Goal: Task Accomplishment & Management: Manage account settings

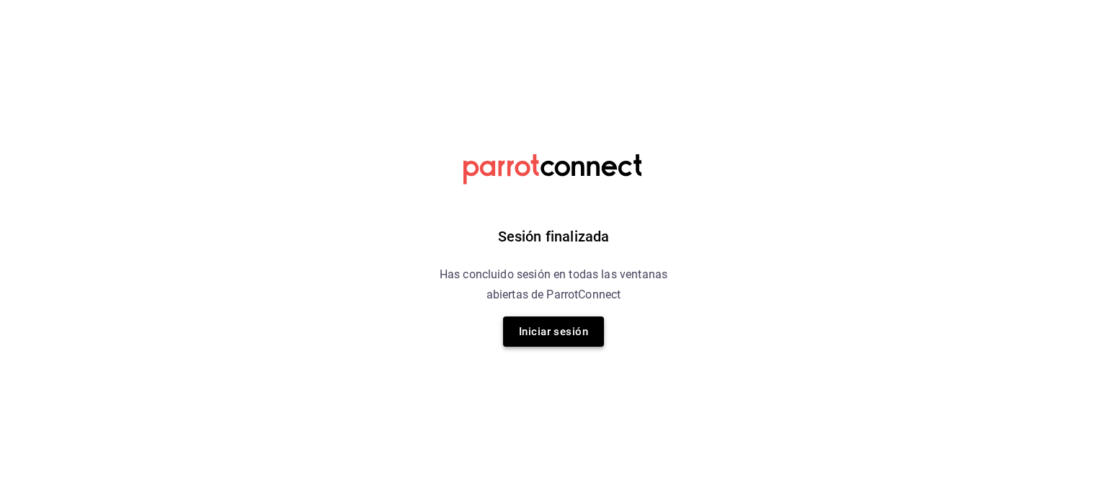
click at [561, 324] on button "Iniciar sesión" at bounding box center [553, 331] width 101 height 30
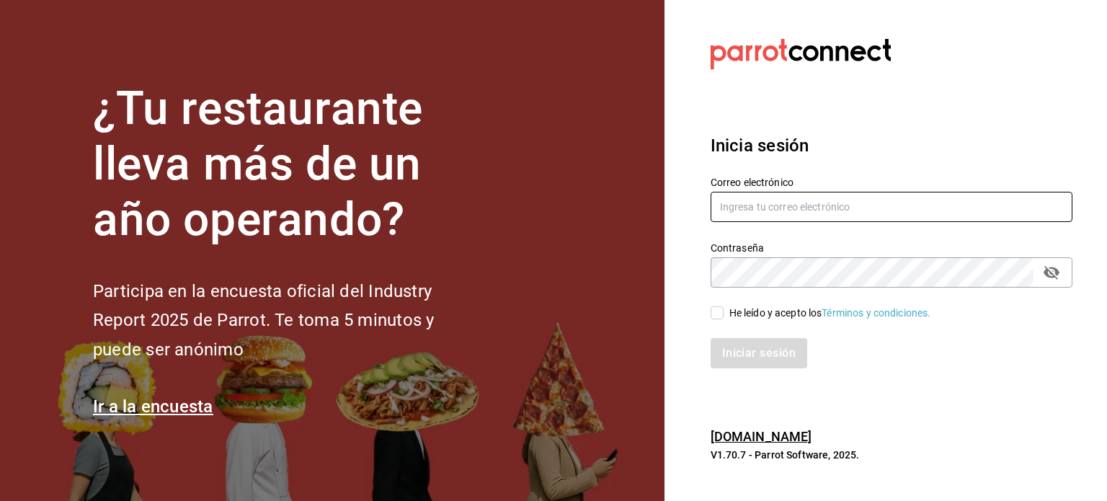
click at [807, 192] on input "text" at bounding box center [892, 207] width 362 height 30
type input "restuarnat.dimitris@gmail.com"
click at [724, 308] on span "He leído y acepto los Términos y condiciones." at bounding box center [828, 313] width 208 height 15
click at [724, 308] on input "He leído y acepto los Términos y condiciones." at bounding box center [717, 312] width 13 height 13
checkbox input "true"
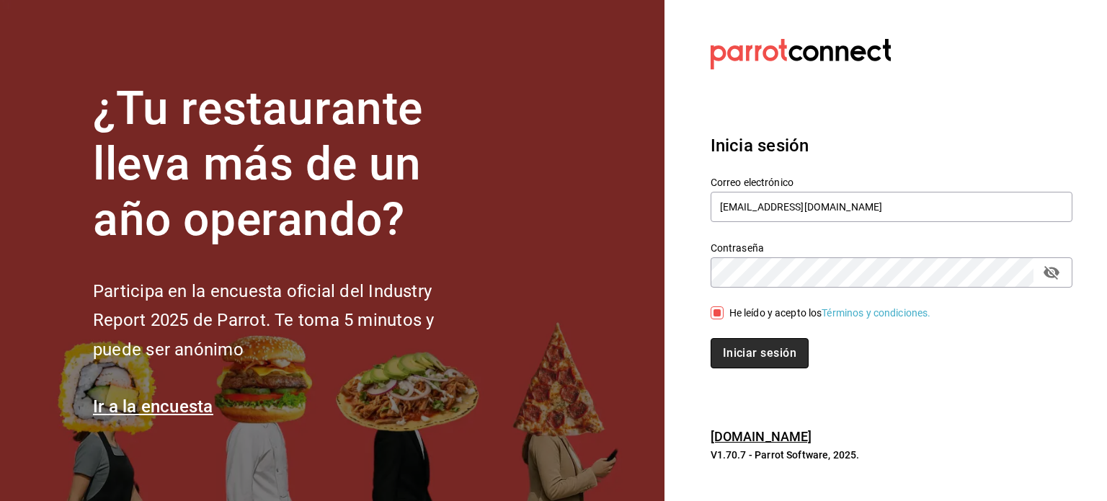
click at [745, 348] on button "Iniciar sesión" at bounding box center [760, 353] width 98 height 30
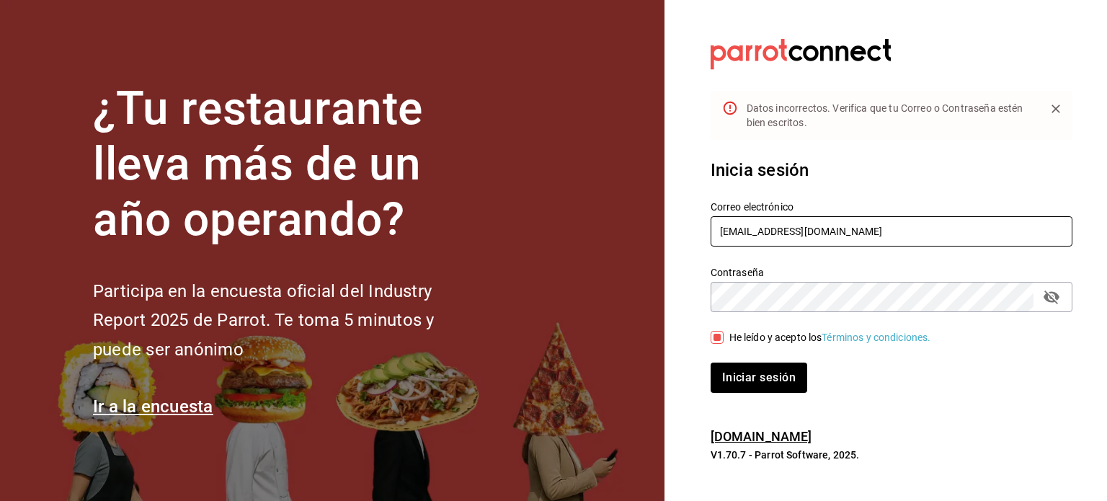
click at [752, 229] on input "restuarnat.dimitris@gmail.com" at bounding box center [892, 231] width 362 height 30
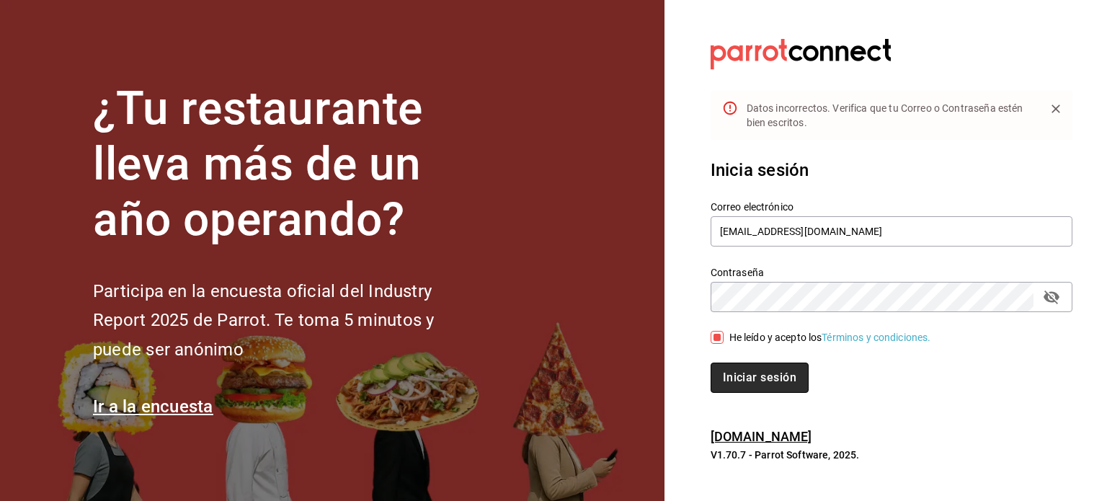
click at [761, 386] on button "Iniciar sesión" at bounding box center [760, 378] width 98 height 30
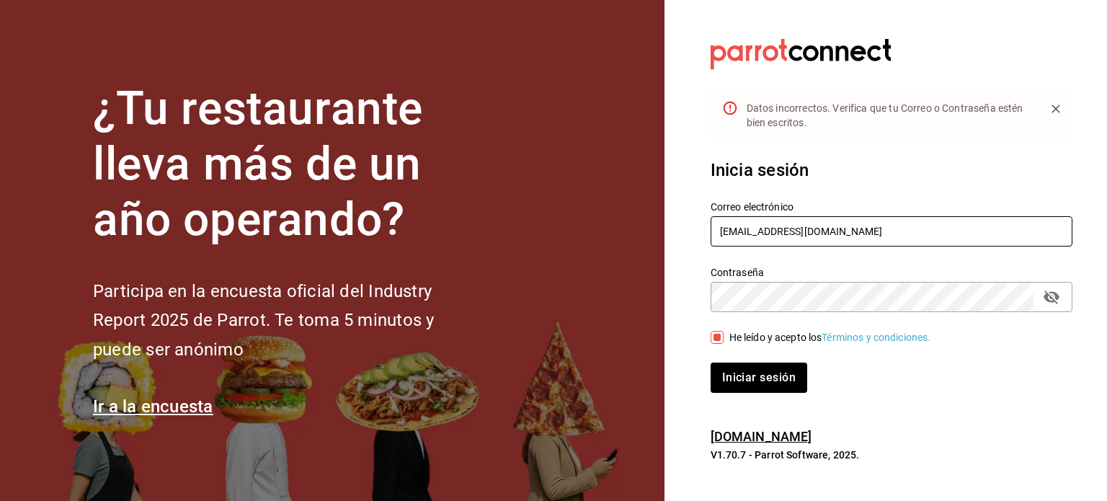
drag, startPoint x: 715, startPoint y: 230, endPoint x: 764, endPoint y: 228, distance: 49.1
click at [764, 228] on input "restuarant.dimitris@gmail.com" at bounding box center [892, 231] width 362 height 30
click at [745, 394] on div "Inicia sesión Correo electrónico retaurant.dimitris@gmail.com Contraseña Contra…" at bounding box center [892, 275] width 362 height 270
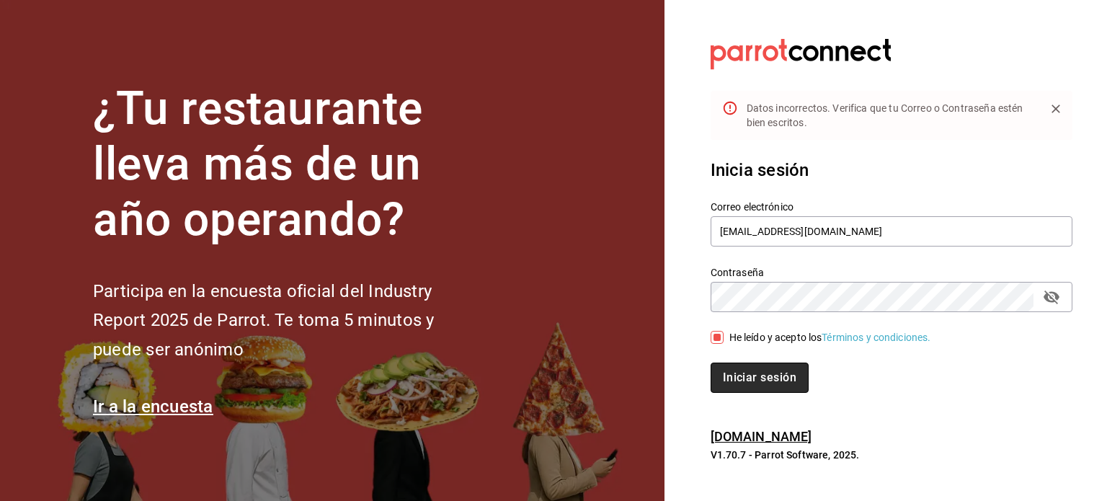
click at [750, 381] on button "Iniciar sesión" at bounding box center [760, 378] width 98 height 30
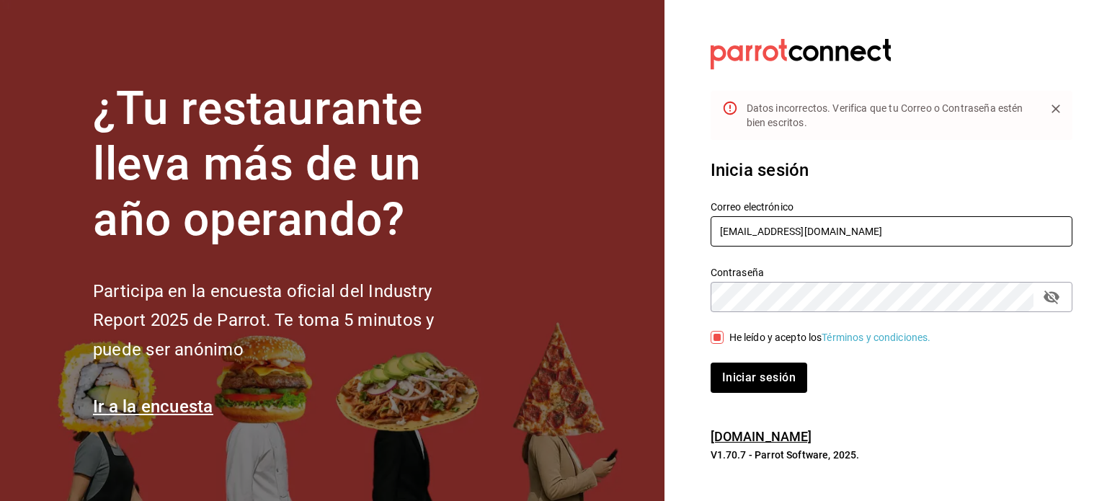
click at [727, 233] on input "retaurant.dimitris@gmail.com" at bounding box center [892, 231] width 362 height 30
type input "restaurant.dimitris@gmail.com"
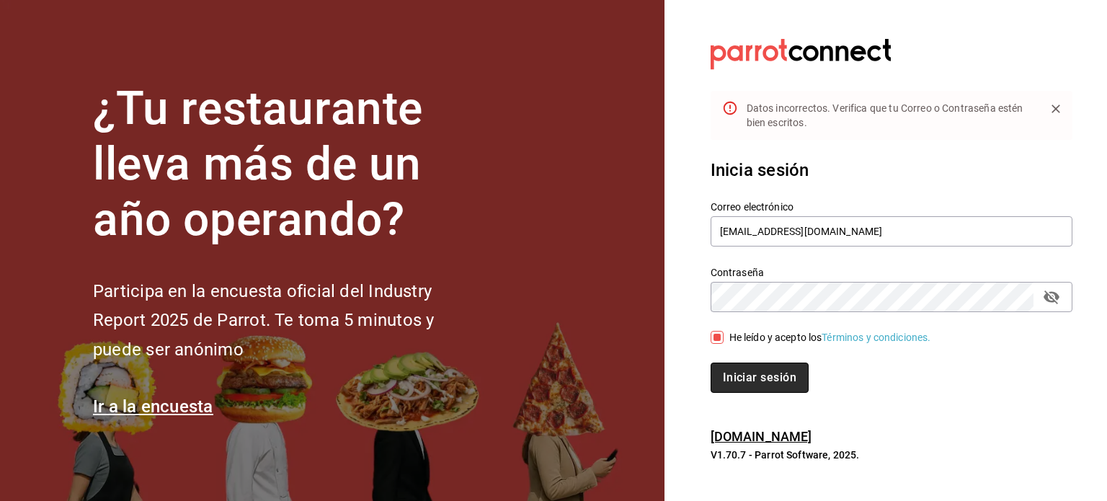
click at [768, 383] on button "Iniciar sesión" at bounding box center [760, 378] width 98 height 30
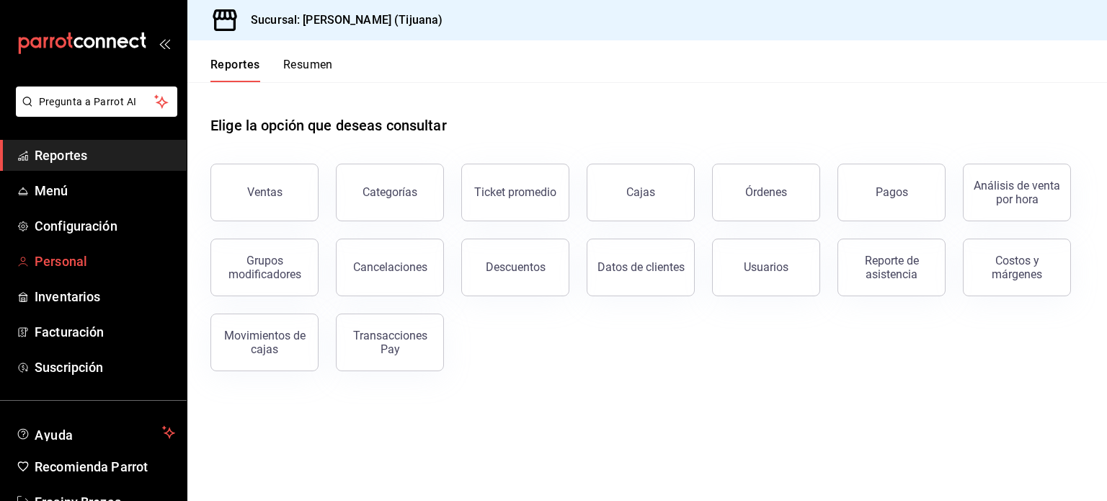
click at [74, 270] on span "Personal" at bounding box center [105, 261] width 141 height 19
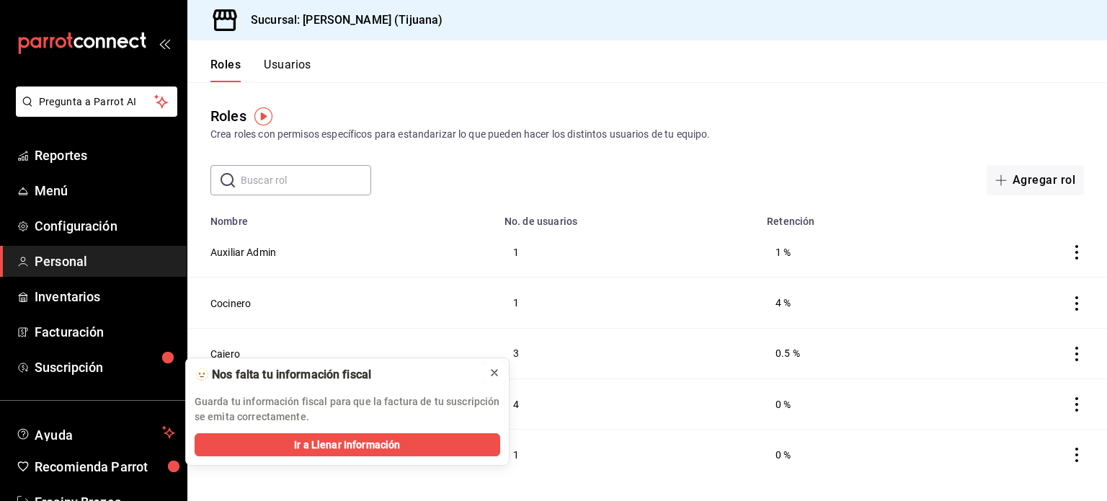
click at [497, 371] on icon at bounding box center [495, 373] width 12 height 12
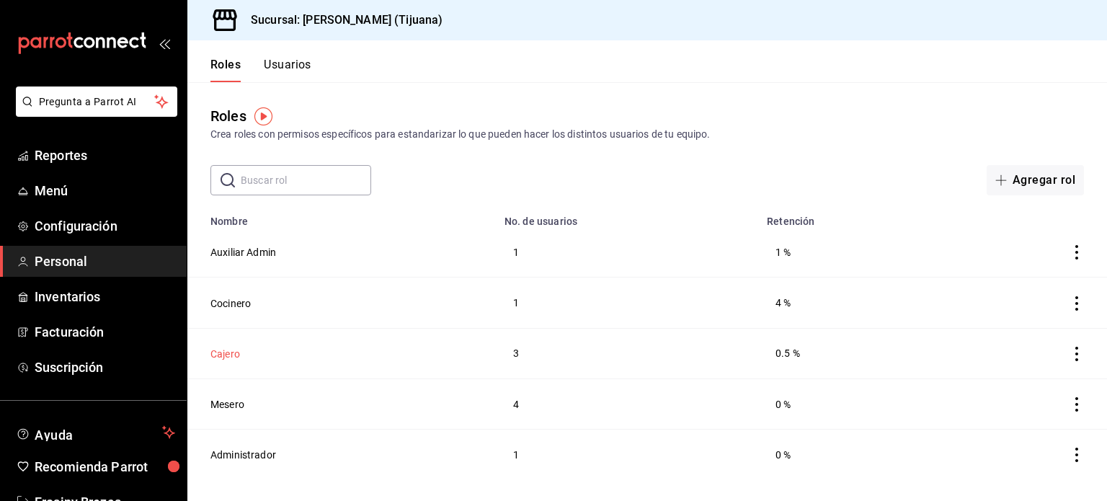
click at [226, 357] on button "Cajero" at bounding box center [225, 354] width 30 height 14
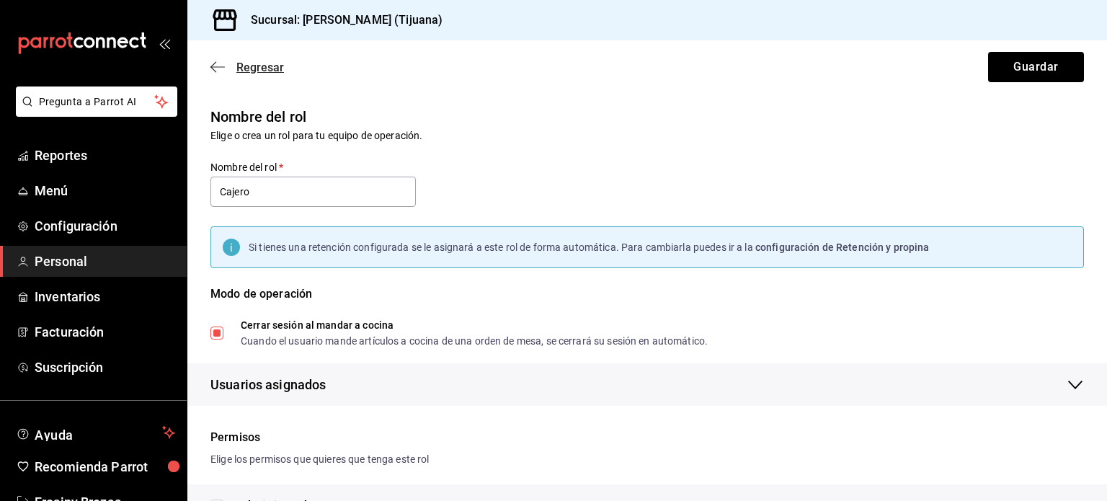
click at [222, 62] on icon "button" at bounding box center [217, 67] width 14 height 13
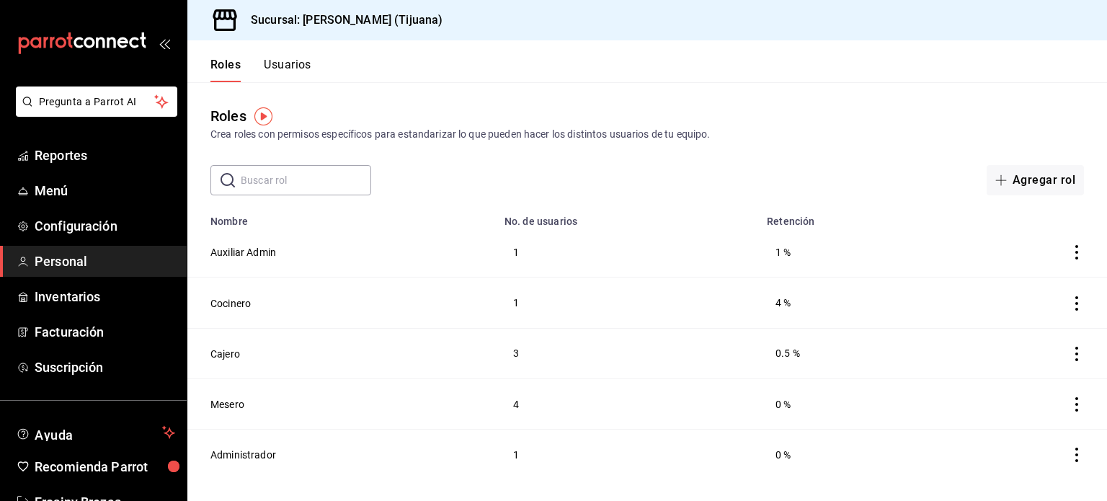
click at [286, 61] on button "Usuarios" at bounding box center [288, 70] width 48 height 25
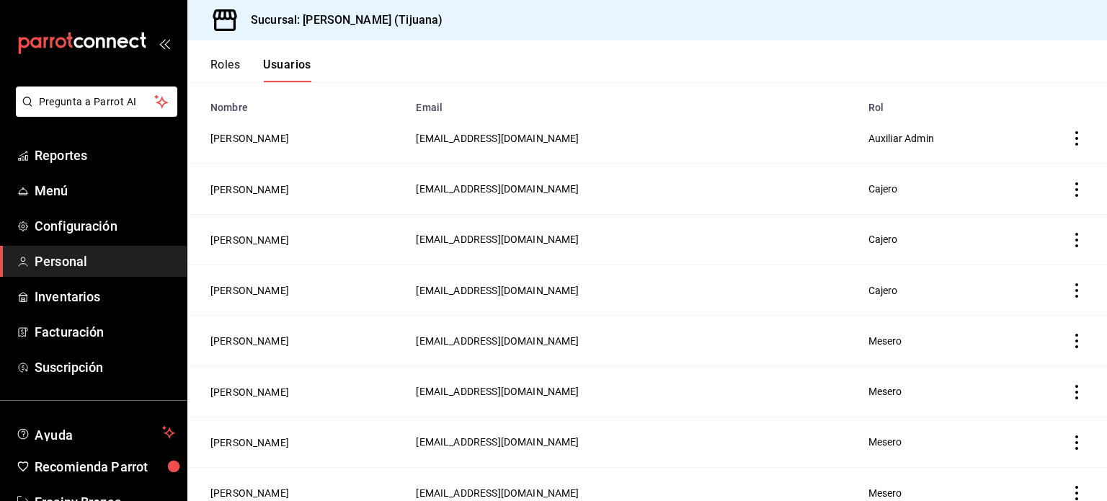
scroll to position [115, 0]
click at [234, 291] on button "Nazly Avalos" at bounding box center [249, 289] width 79 height 14
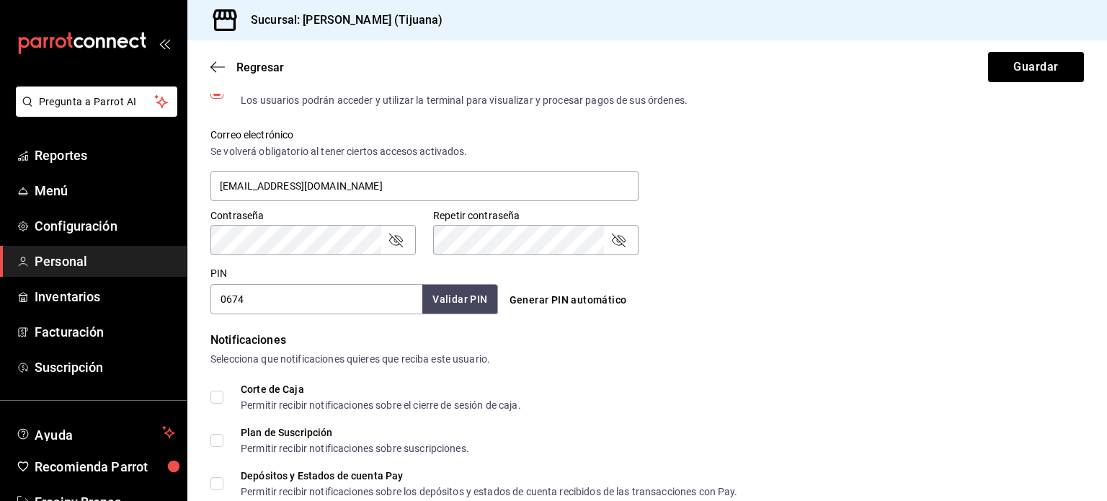
scroll to position [510, 0]
